Goal: Find specific page/section: Find specific page/section

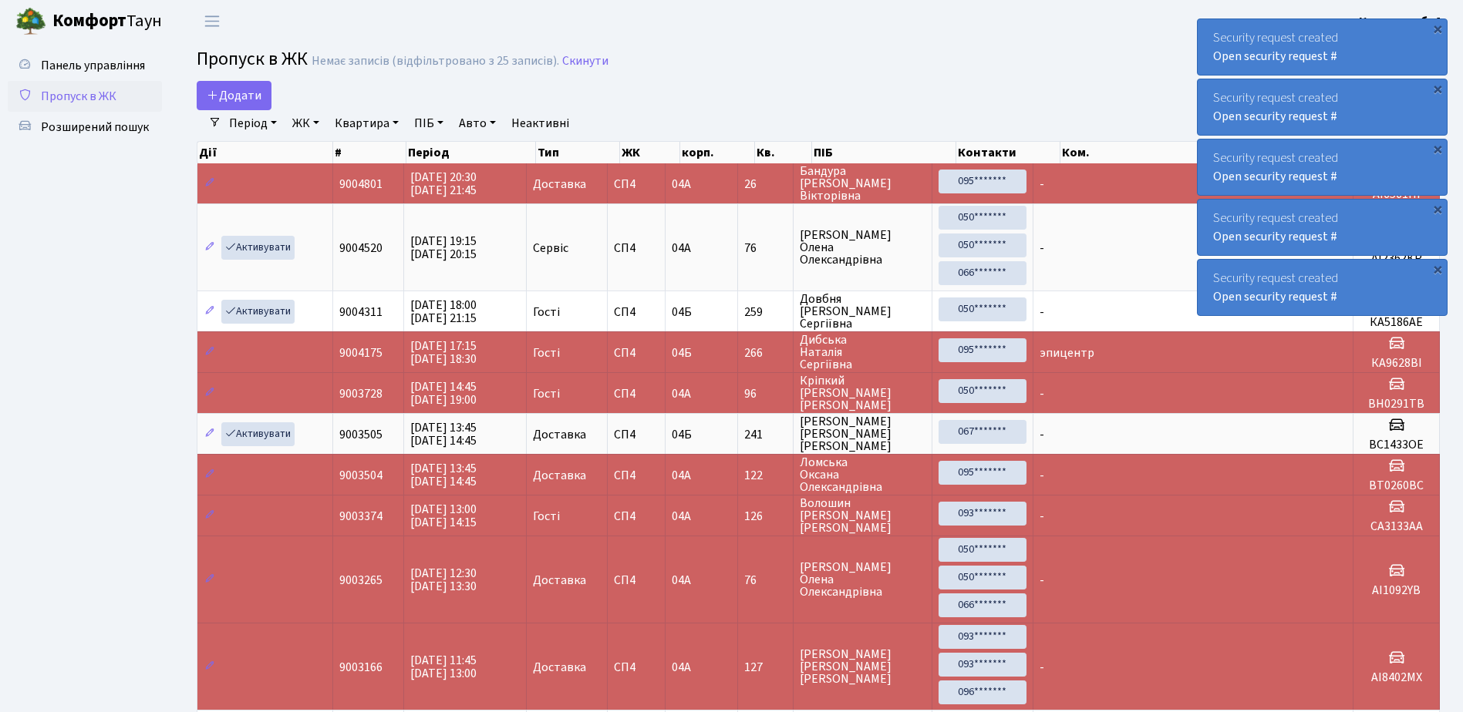
select select "25"
click at [93, 124] on span "Розширений пошук" at bounding box center [95, 127] width 108 height 17
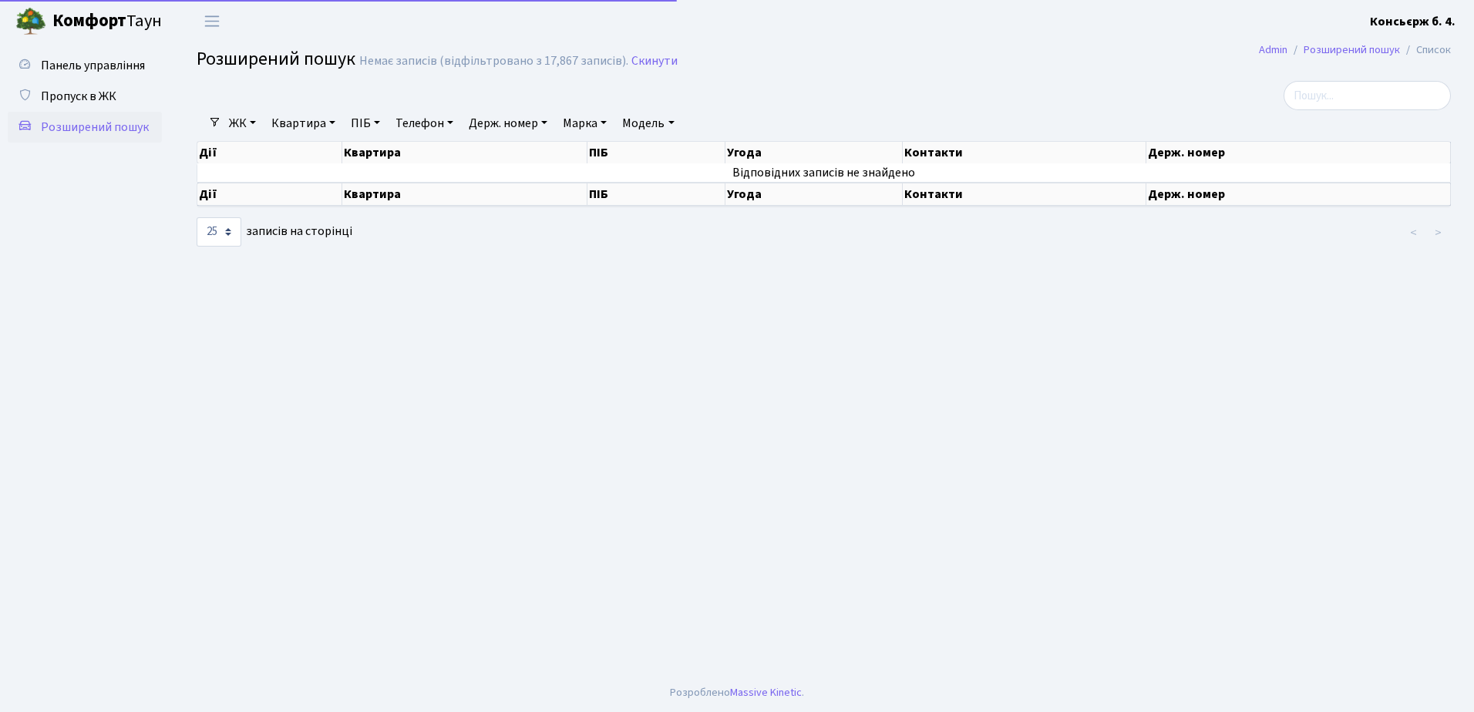
select select "25"
click at [97, 94] on span "Пропуск в ЖК" at bounding box center [79, 96] width 76 height 17
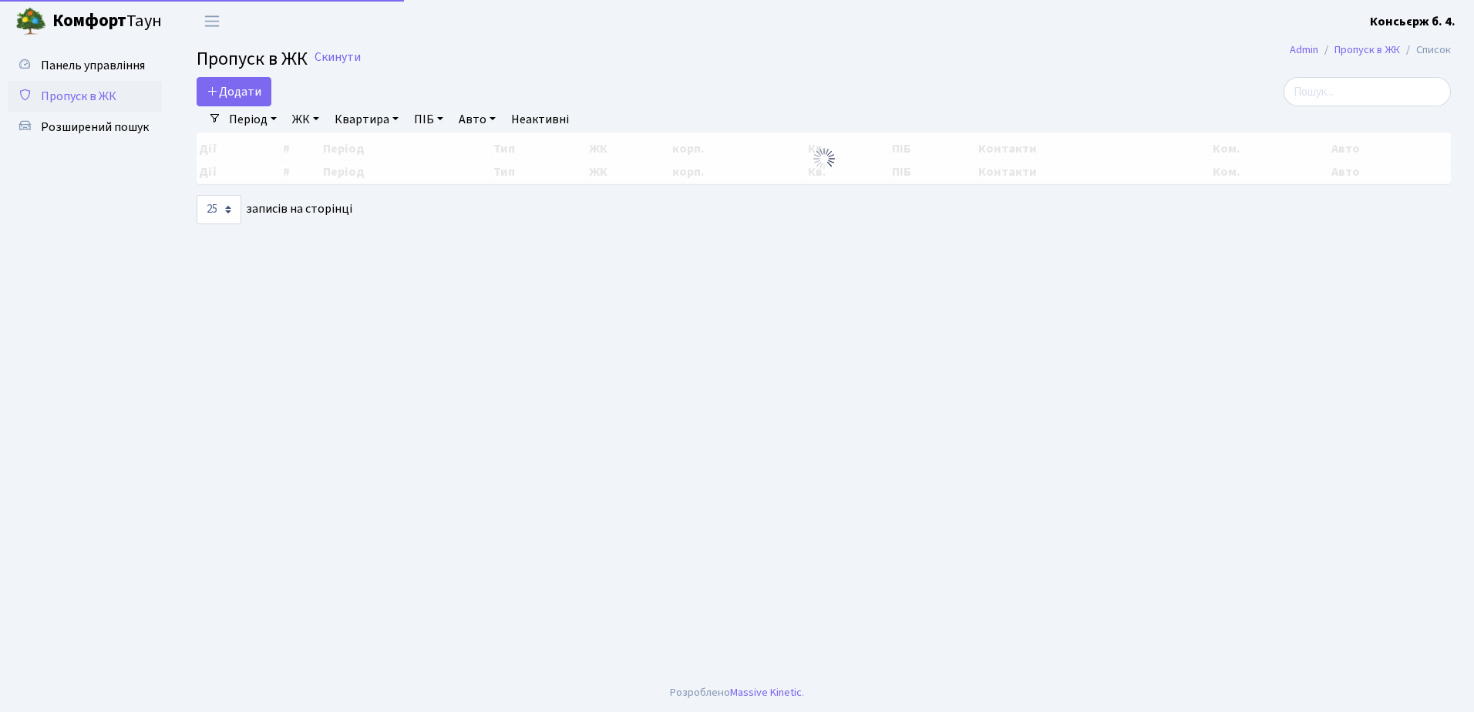
select select "25"
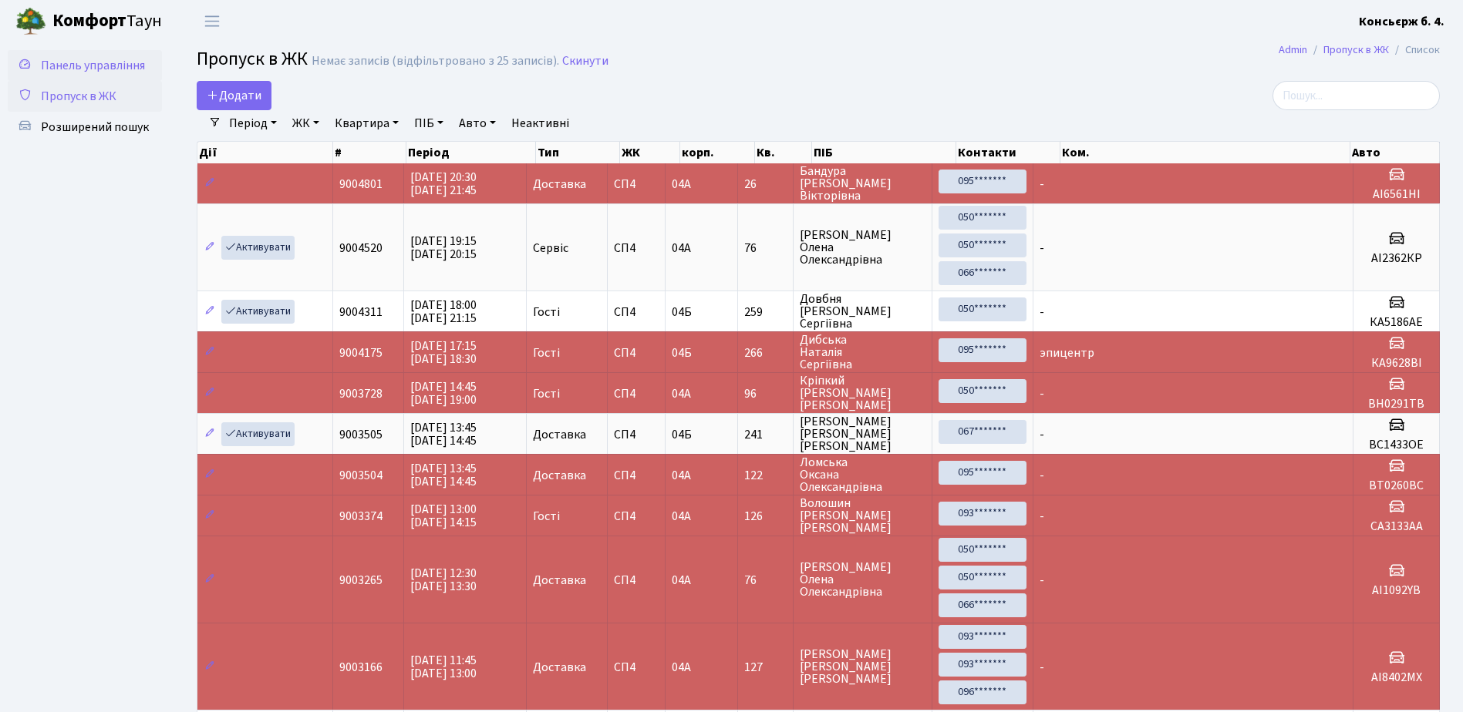
click at [68, 63] on span "Панель управління" at bounding box center [93, 65] width 104 height 17
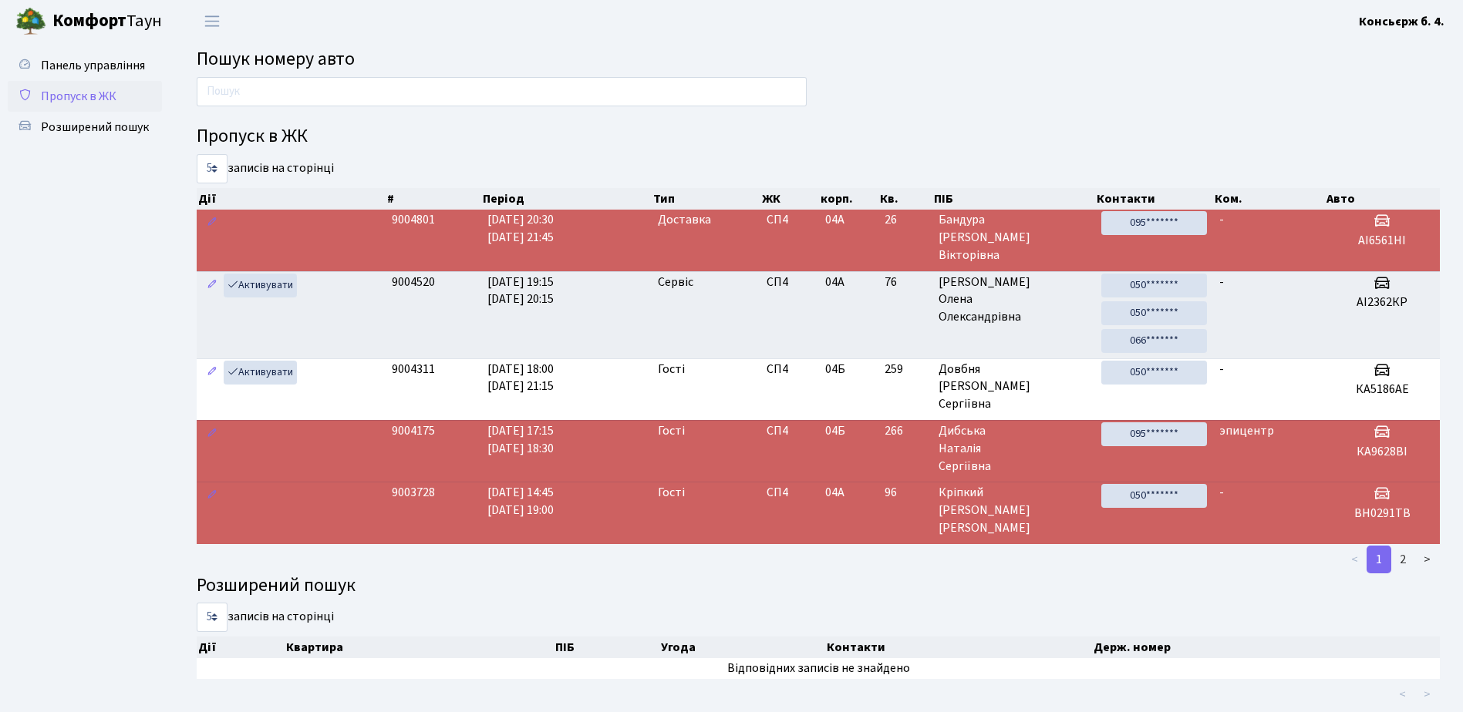
click at [70, 101] on span "Пропуск в ЖК" at bounding box center [79, 96] width 76 height 17
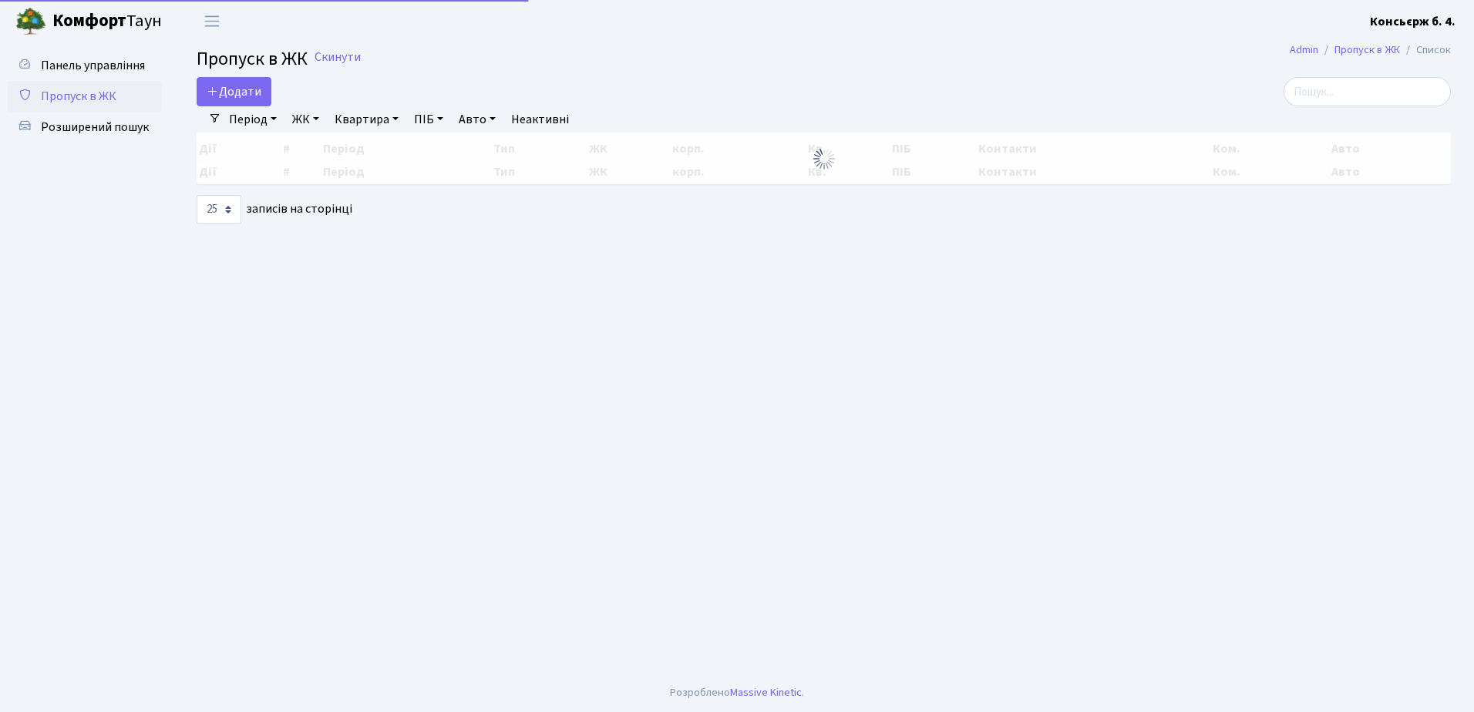
select select "25"
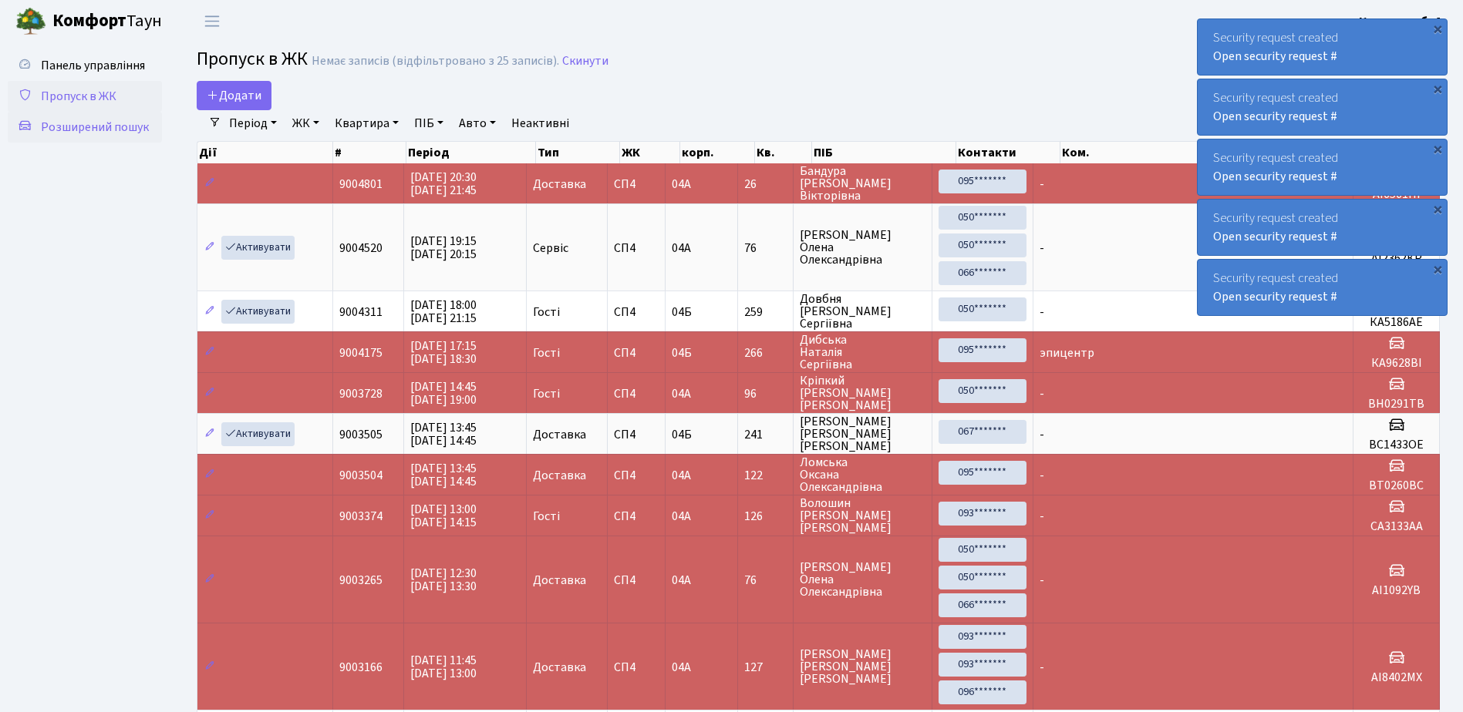
click at [75, 123] on span "Розширений пошук" at bounding box center [95, 127] width 108 height 17
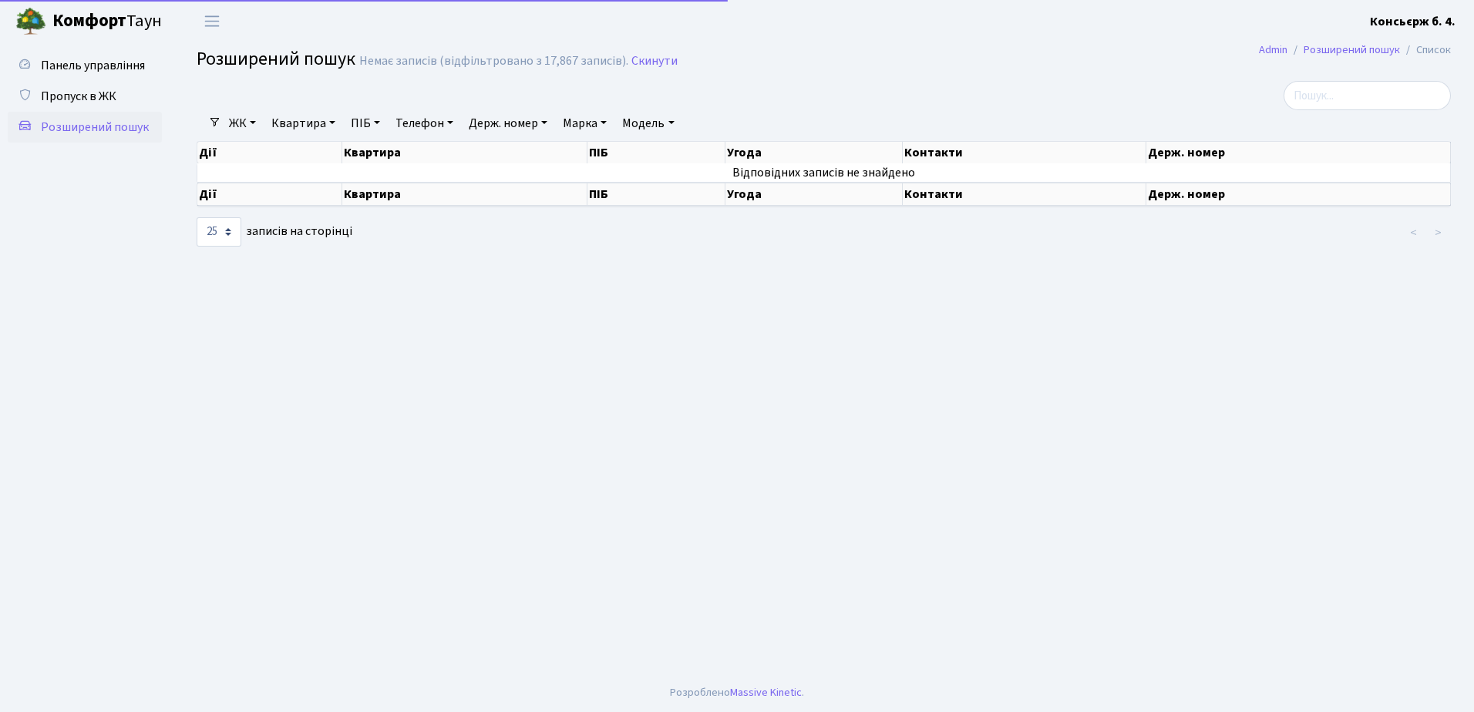
select select "25"
click at [79, 92] on span "Пропуск в ЖК" at bounding box center [79, 96] width 76 height 17
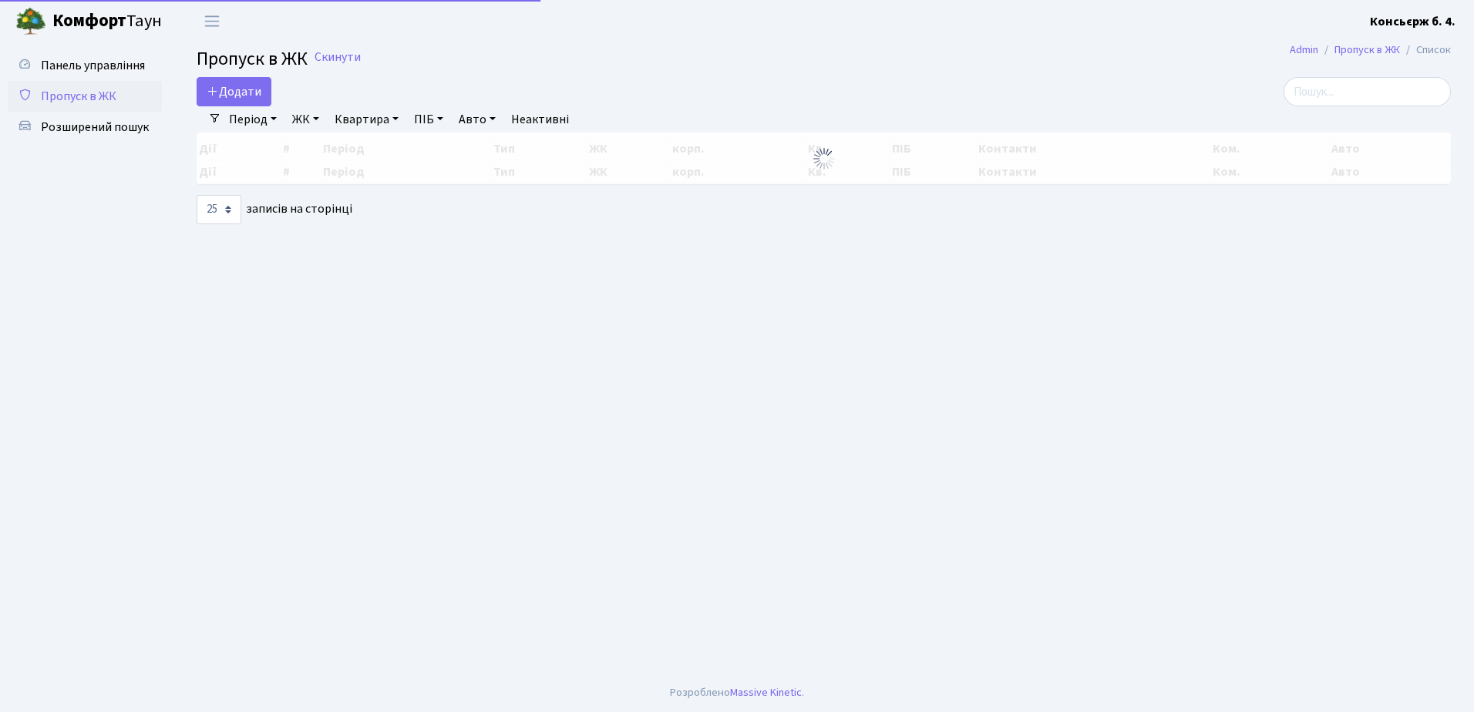
select select "25"
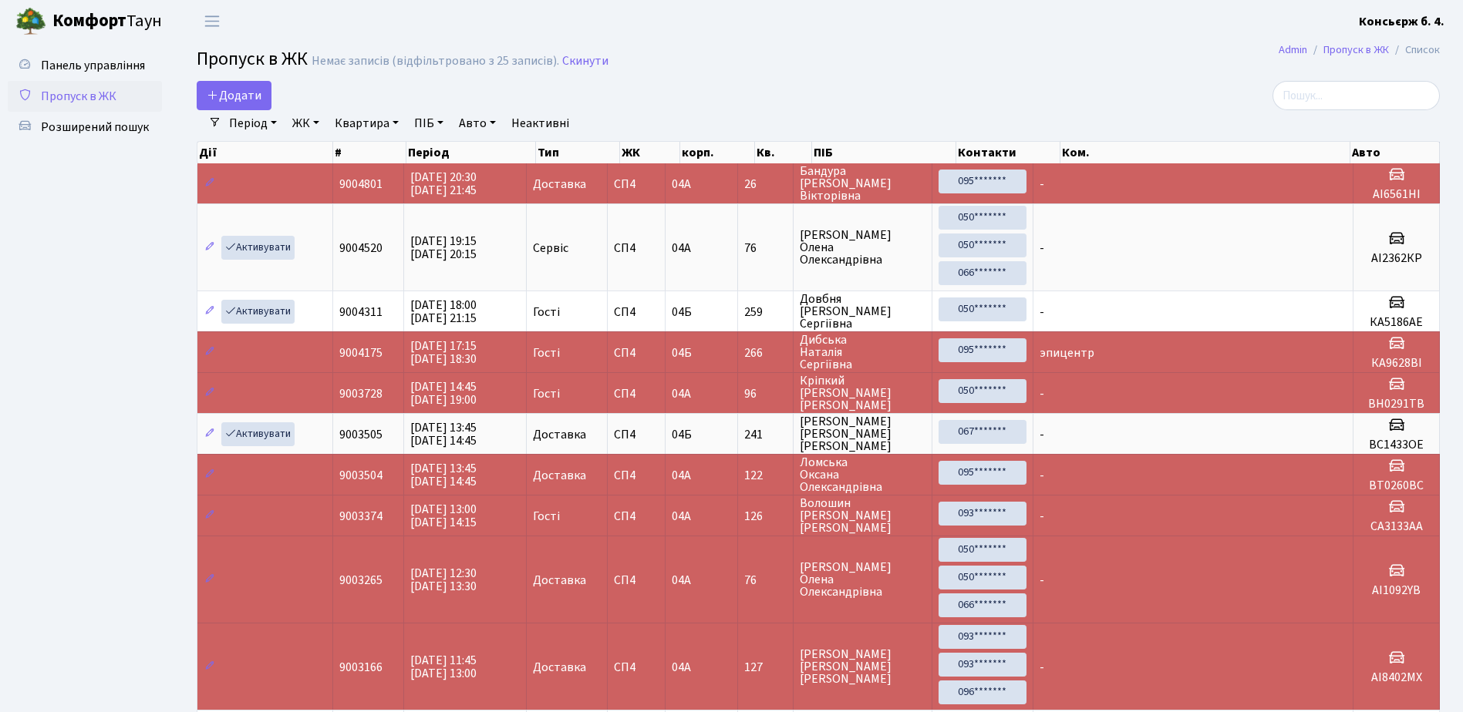
click at [126, 220] on ul "Панель управління Пропуск в ЖК Розширений пошук" at bounding box center [85, 658] width 154 height 1216
click at [40, 229] on ul "Панель управління Пропуск в ЖК Розширений пошук" at bounding box center [85, 658] width 154 height 1216
drag, startPoint x: 6, startPoint y: 2, endPoint x: 40, endPoint y: 168, distance: 169.9
click at [40, 168] on ul "Панель управління Пропуск в ЖК Розширений пошук" at bounding box center [85, 658] width 154 height 1216
click at [81, 214] on ul "Панель управління Пропуск в ЖК Розширений пошук" at bounding box center [85, 658] width 154 height 1216
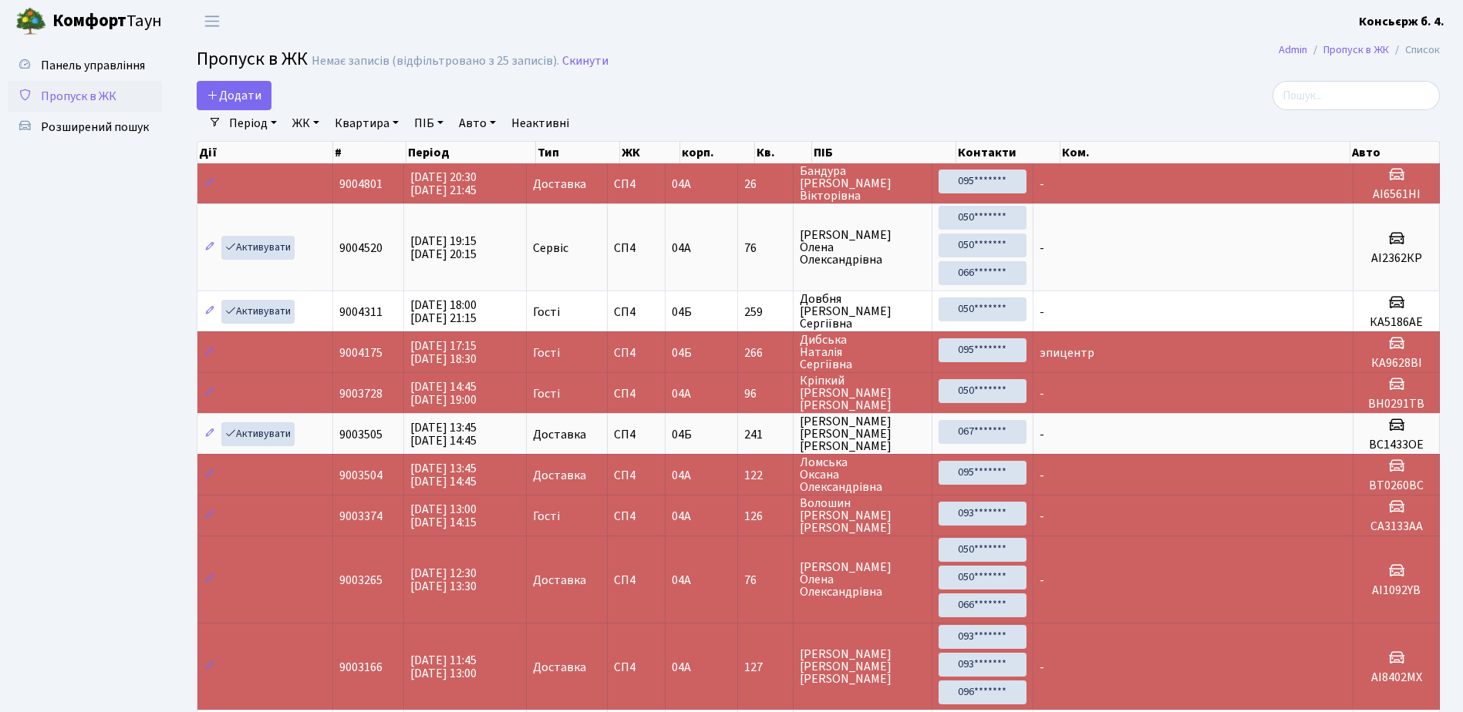
click at [42, 234] on ul "Панель управління Пропуск в ЖК Розширений пошук" at bounding box center [85, 658] width 154 height 1216
